Goal: Task Accomplishment & Management: Use online tool/utility

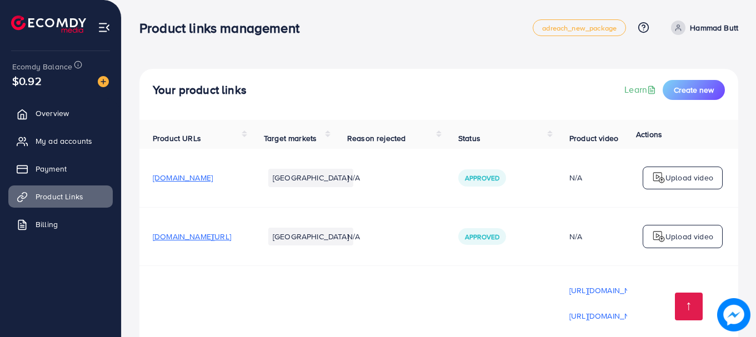
scroll to position [939, 0]
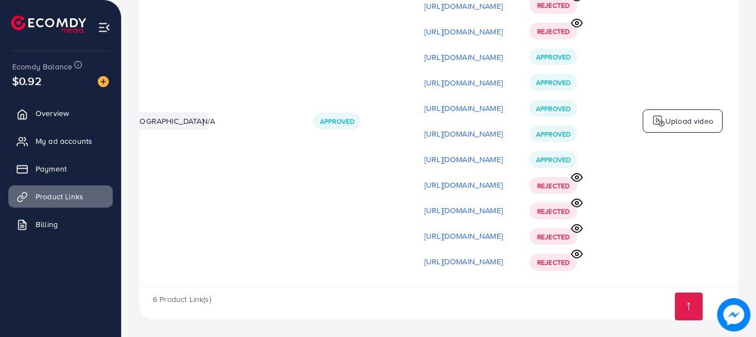
scroll to position [0, 281]
click at [578, 227] on circle at bounding box center [576, 228] width 3 height 3
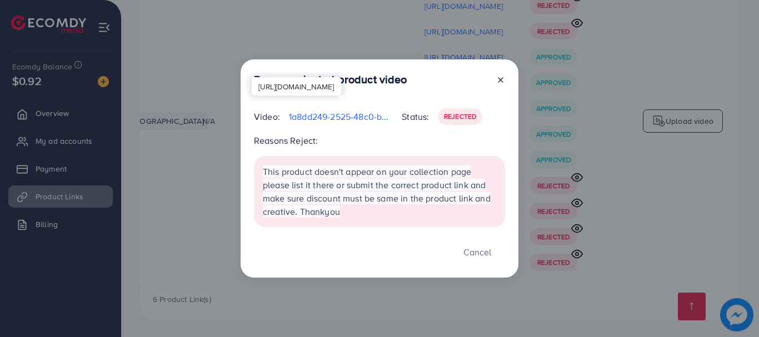
click at [345, 118] on p "1a8dd249-2525-48c0-be7b-532d4c040d5c-1757069394840.mp4" at bounding box center [341, 116] width 104 height 13
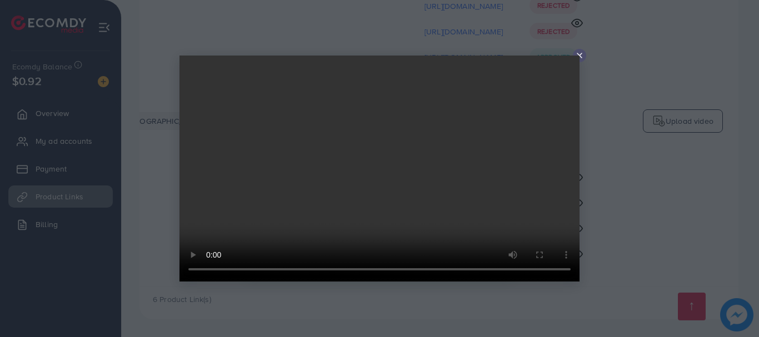
click at [580, 53] on icon at bounding box center [579, 55] width 9 height 9
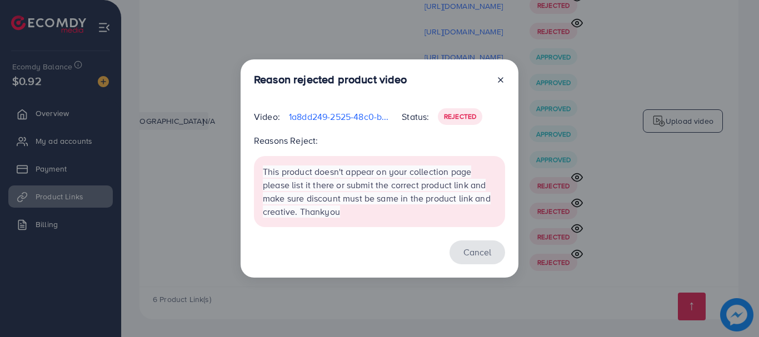
click at [477, 259] on button "Cancel" at bounding box center [477, 253] width 56 height 24
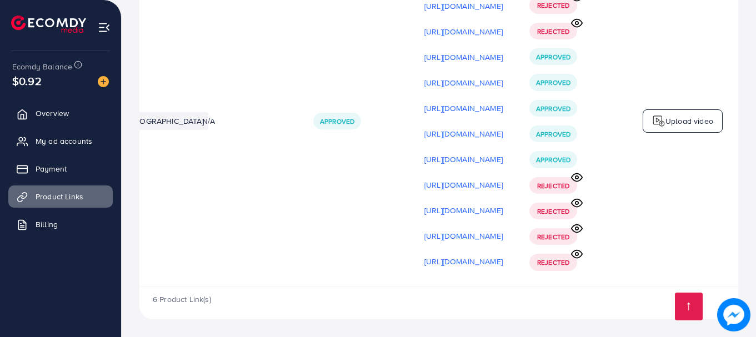
scroll to position [0, 278]
click at [578, 250] on icon at bounding box center [577, 254] width 12 height 12
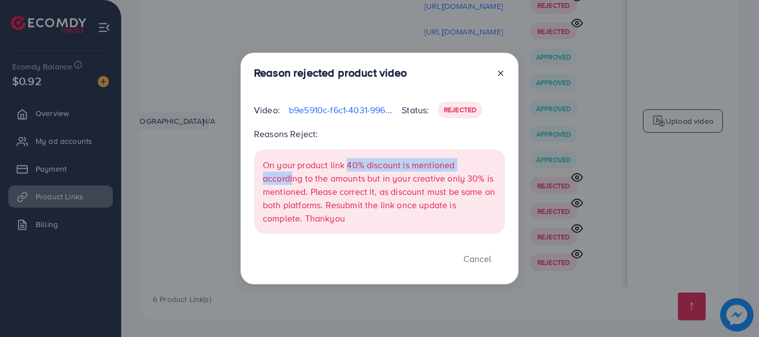
drag, startPoint x: 292, startPoint y: 172, endPoint x: 348, endPoint y: 157, distance: 57.9
click at [348, 157] on div "On your product link 40% discount is mentioned according to the amounts but in …" at bounding box center [379, 191] width 251 height 84
click at [358, 171] on p "On your product link 40% discount is mentioned according to the amounts but in …" at bounding box center [379, 191] width 233 height 67
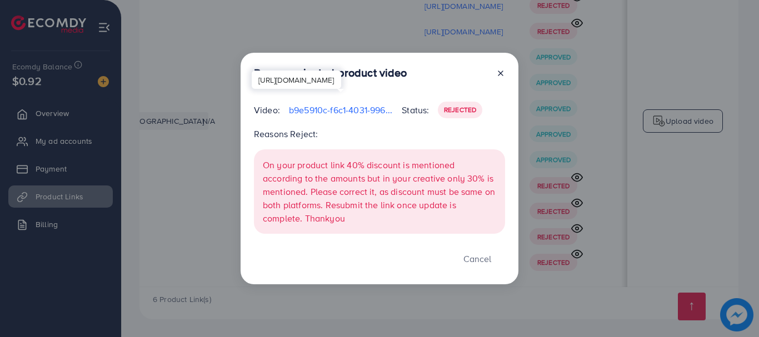
click at [323, 112] on p "b9e5910c-f6c1-4031-996c-2691a1bf3e68-1757079843886.mp4" at bounding box center [341, 109] width 104 height 13
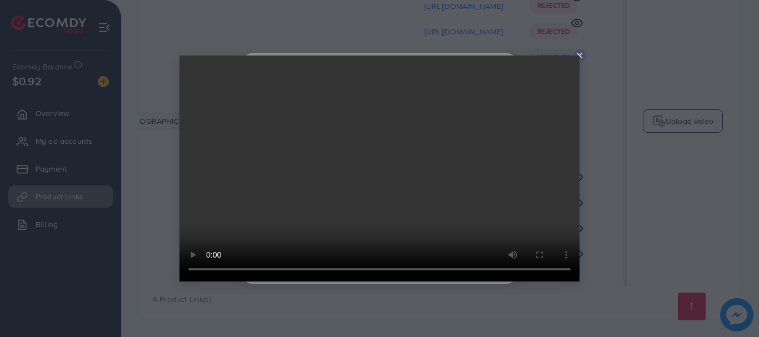
click at [580, 56] on icon at bounding box center [579, 55] width 9 height 9
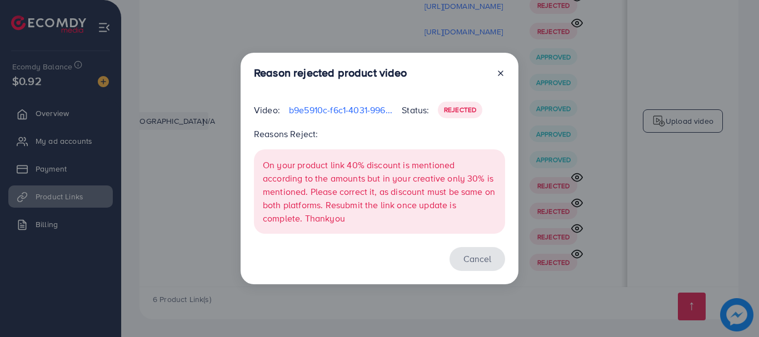
click at [476, 258] on button "Cancel" at bounding box center [477, 259] width 56 height 24
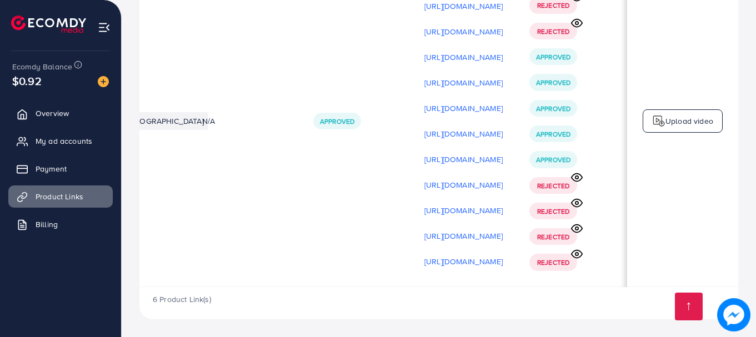
scroll to position [3, 278]
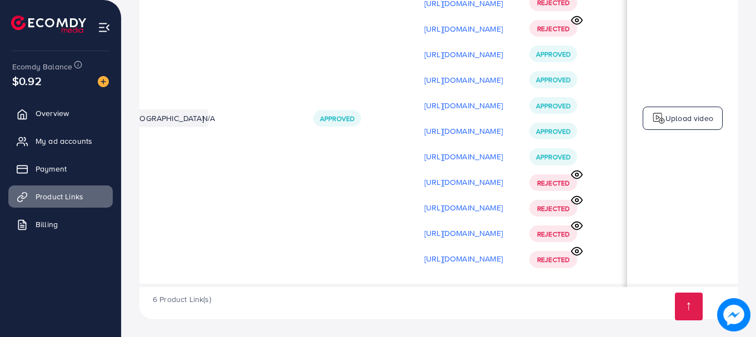
click at [660, 123] on div "Upload video" at bounding box center [683, 118] width 80 height 23
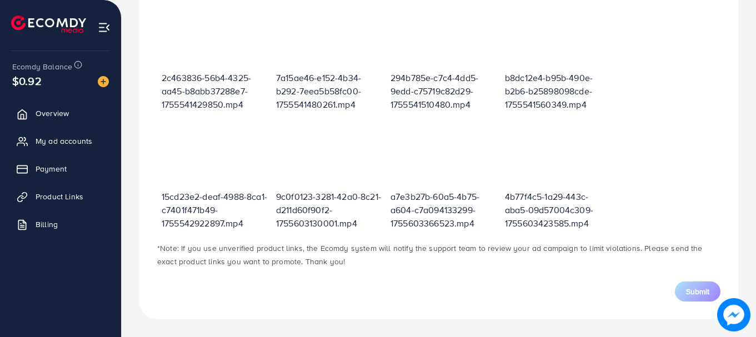
scroll to position [399, 0]
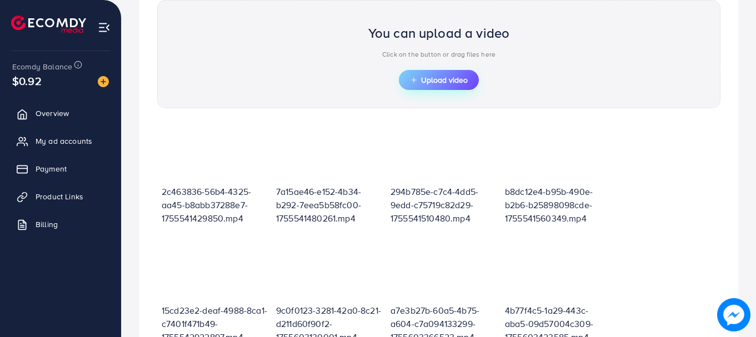
click at [467, 82] on span "Upload video" at bounding box center [439, 80] width 58 height 8
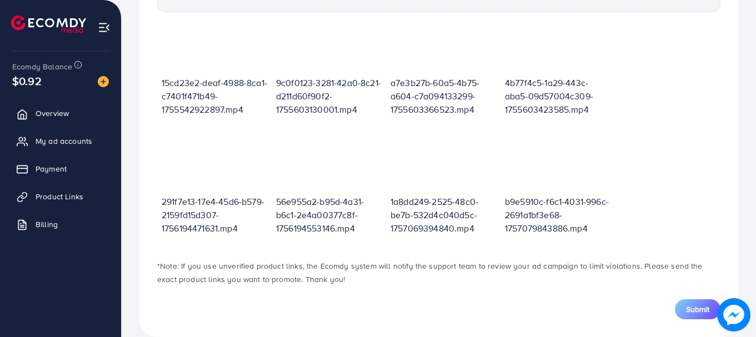
scroll to position [533, 0]
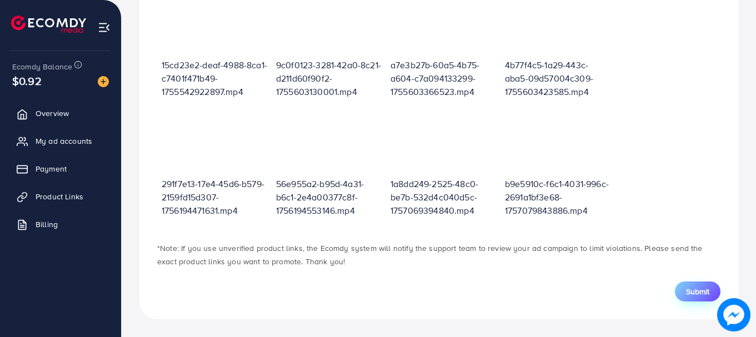
click at [684, 290] on button "Submit" at bounding box center [698, 292] width 46 height 20
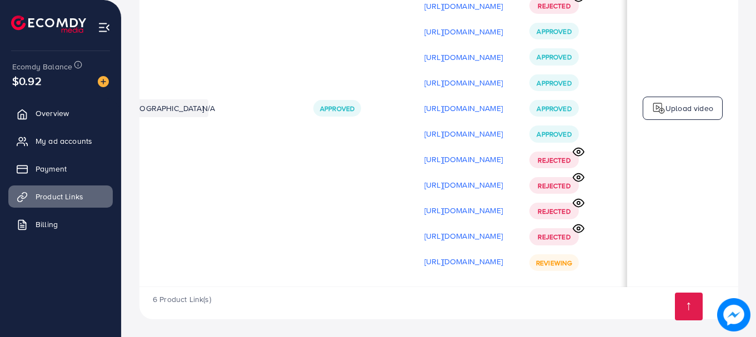
scroll to position [0, 281]
click at [665, 108] on p "Upload video" at bounding box center [689, 108] width 48 height 13
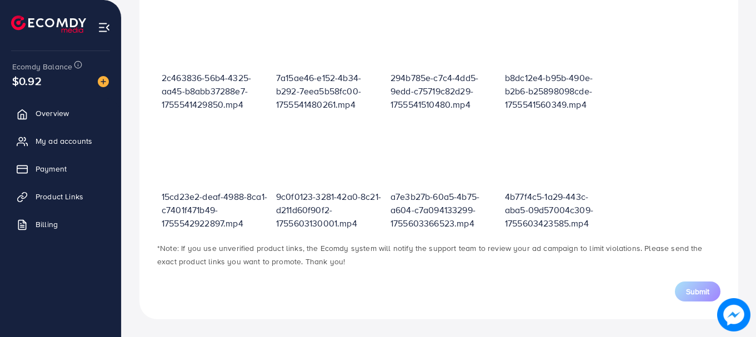
scroll to position [399, 0]
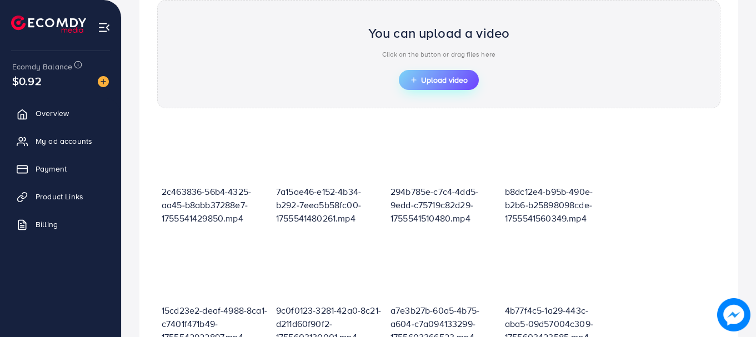
click at [450, 77] on span "Upload video" at bounding box center [439, 80] width 58 height 8
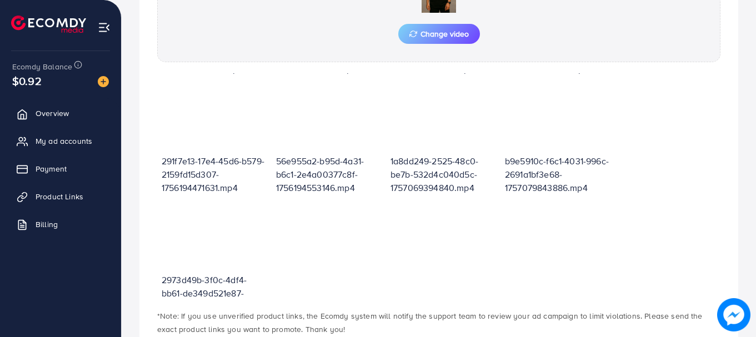
scroll to position [533, 0]
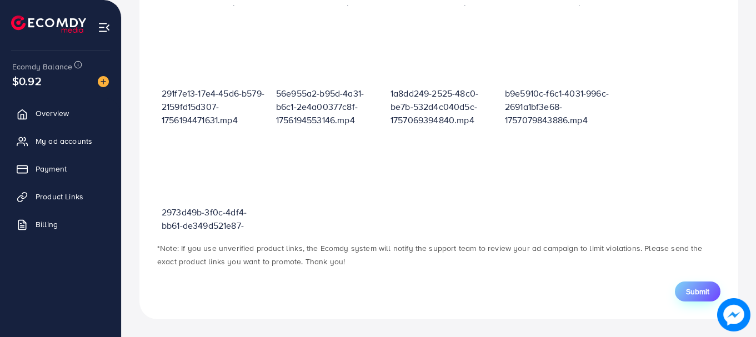
click at [698, 297] on span "Submit" at bounding box center [697, 291] width 23 height 11
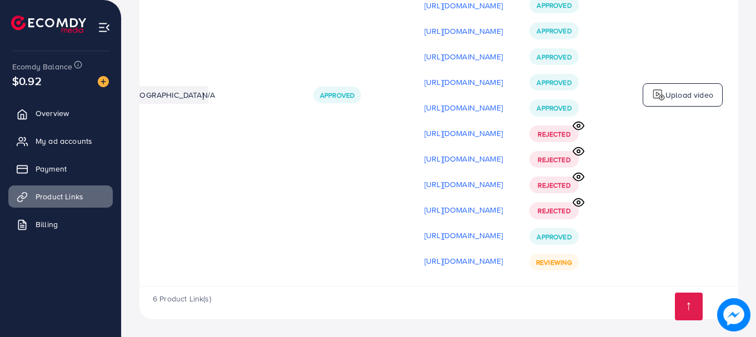
scroll to position [0, 281]
click at [320, 96] on span "Approved" at bounding box center [337, 95] width 34 height 9
click at [311, 156] on td "Approved" at bounding box center [355, 95] width 111 height 383
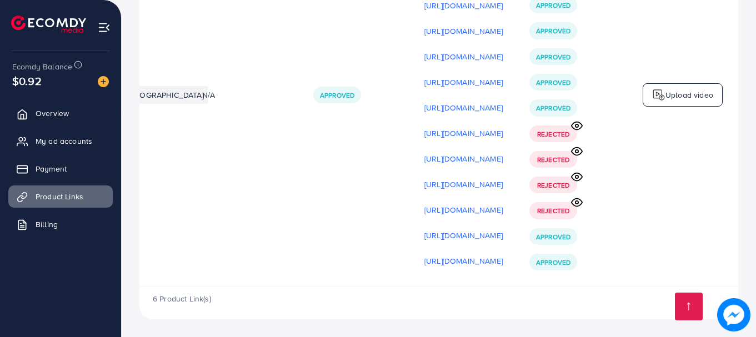
click at [658, 96] on img at bounding box center [658, 94] width 13 height 13
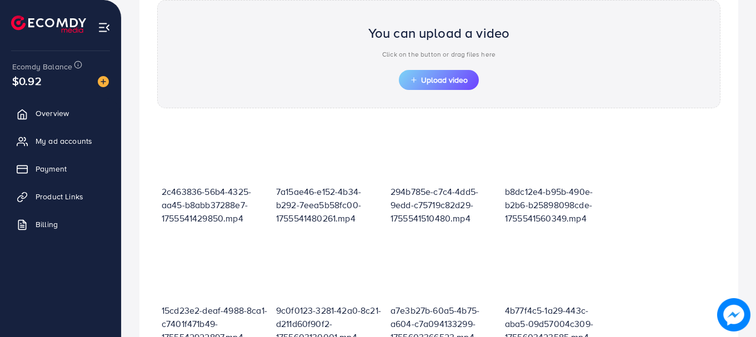
click at [408, 77] on button "Upload video" at bounding box center [439, 80] width 80 height 20
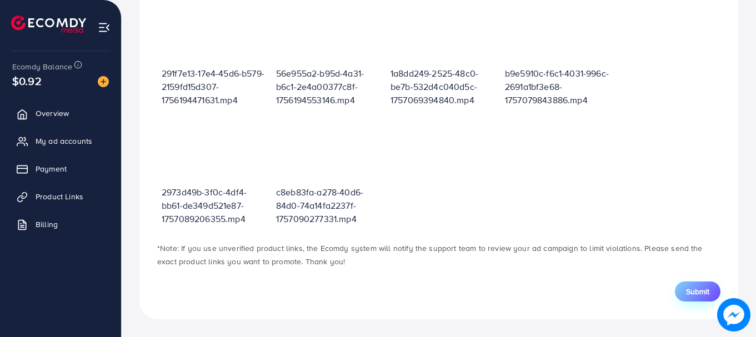
scroll to position [253, 0]
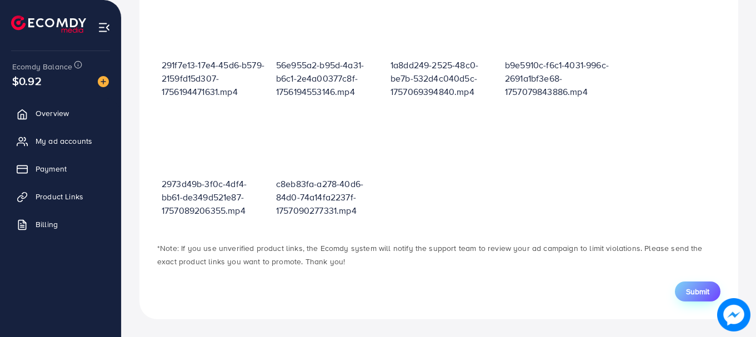
click at [692, 289] on span "Submit" at bounding box center [697, 291] width 23 height 11
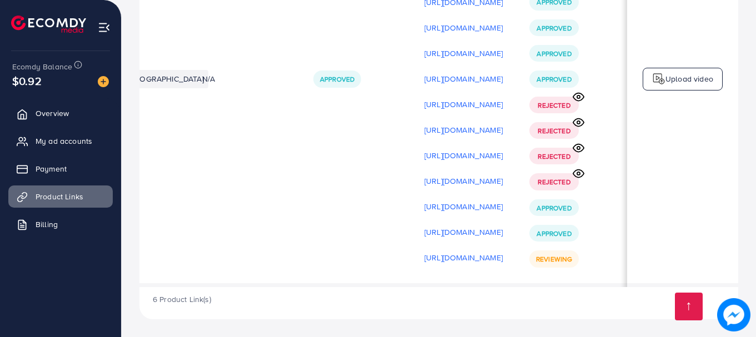
scroll to position [0, 281]
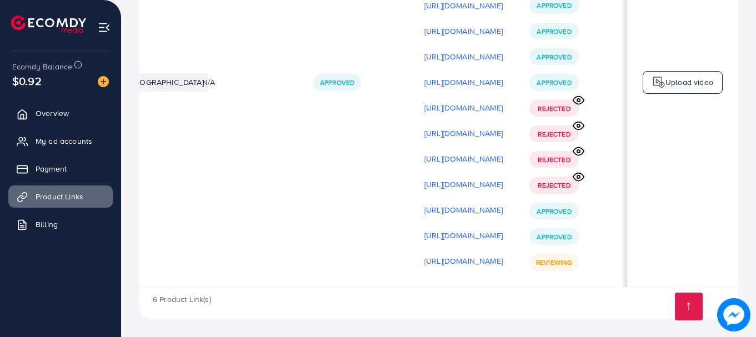
scroll to position [0, 281]
